Goal: Task Accomplishment & Management: Manage account settings

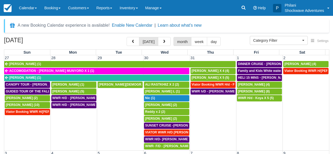
select select
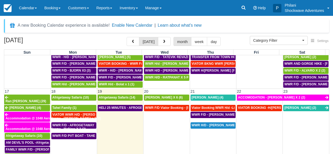
scroll to position [252, 0]
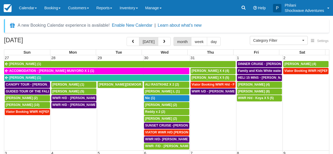
select select
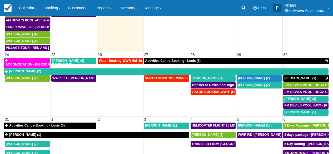
scroll to position [46, 0]
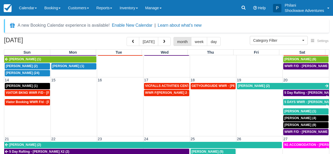
scroll to position [104, 0]
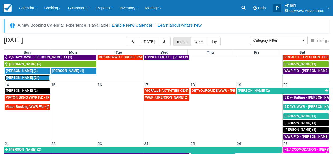
click at [26, 78] on span "Natalie Dyas (24)" at bounding box center [23, 78] width 34 height 4
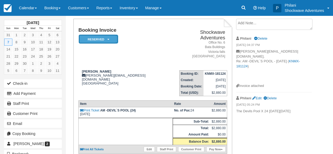
scroll to position [30, 0]
click at [108, 40] on icon at bounding box center [109, 39] width 2 height 3
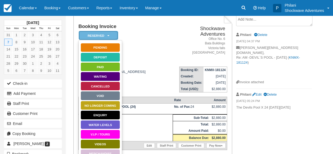
scroll to position [34, 0]
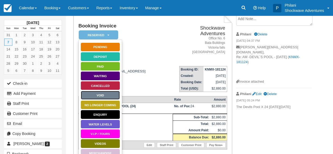
click at [110, 97] on link "Void" at bounding box center [101, 94] width 40 height 9
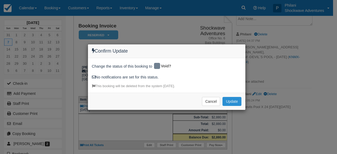
click at [233, 101] on button "Update" at bounding box center [232, 101] width 19 height 9
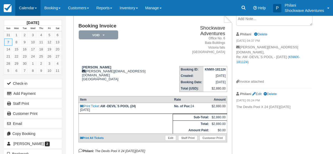
click at [26, 6] on link "Calendar" at bounding box center [27, 8] width 25 height 16
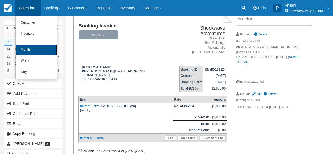
click at [42, 52] on link "Month" at bounding box center [37, 49] width 42 height 11
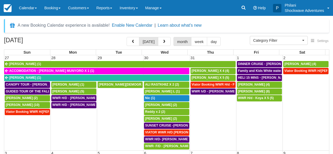
select select
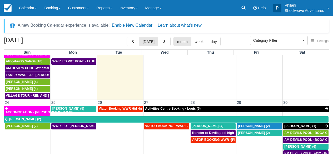
scroll to position [323, 0]
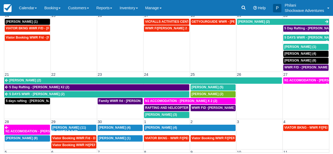
scroll to position [106, 0]
